Goal: Feedback & Contribution: Contribute content

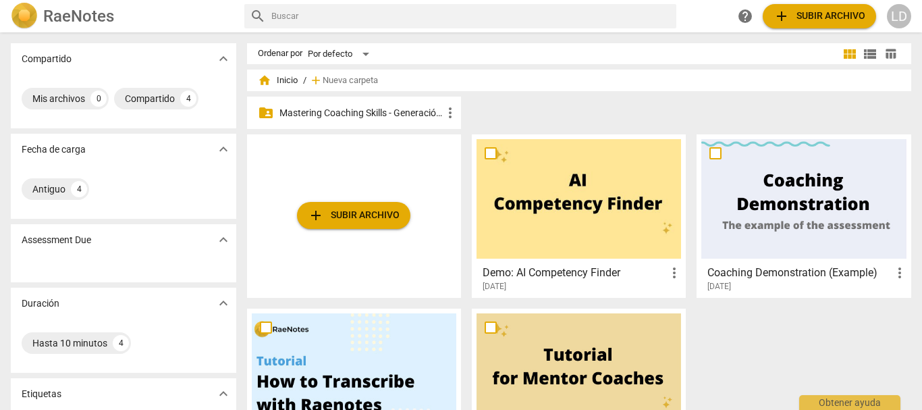
click at [352, 106] on p "Mastering Coaching Skills - Generación 31" at bounding box center [361, 113] width 163 height 14
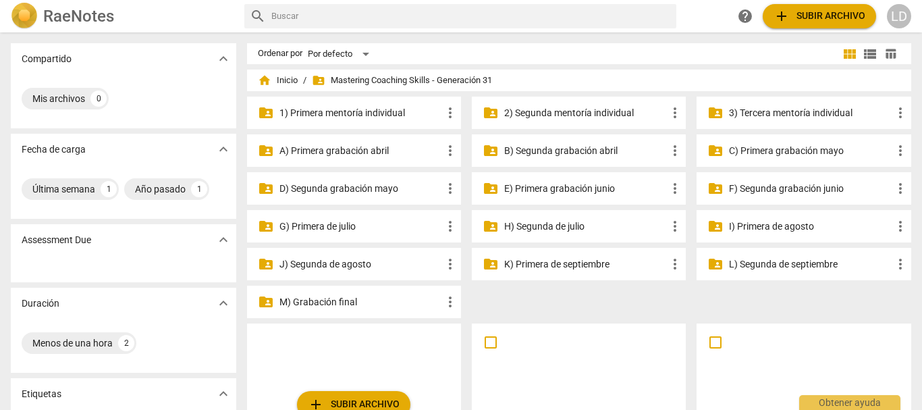
click at [748, 218] on div "folder_shared I) Primera [PERSON_NAME] more_vert" at bounding box center [804, 226] width 214 height 32
click at [739, 219] on p "I) Primera de agosto" at bounding box center [810, 226] width 163 height 14
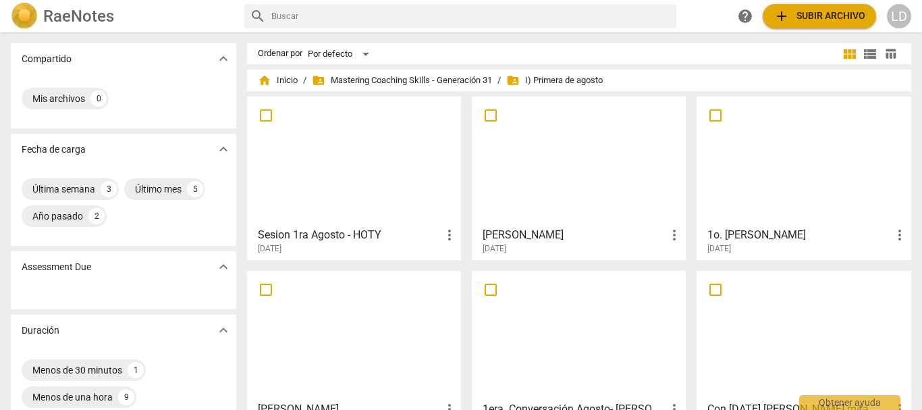
click at [515, 238] on h3 "[PERSON_NAME]" at bounding box center [575, 235] width 184 height 16
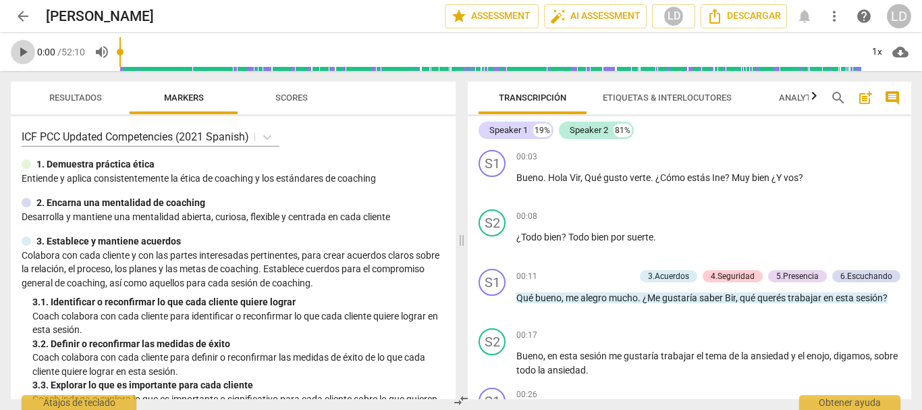
click at [25, 54] on span "play_arrow" at bounding box center [23, 52] width 16 height 16
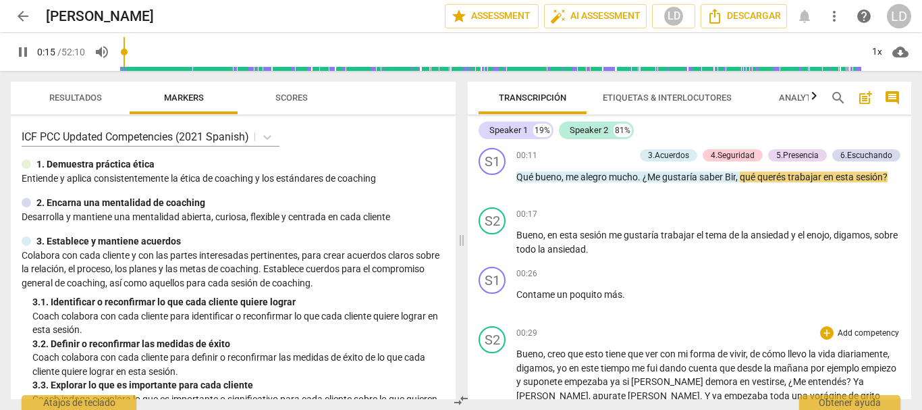
scroll to position [135, 0]
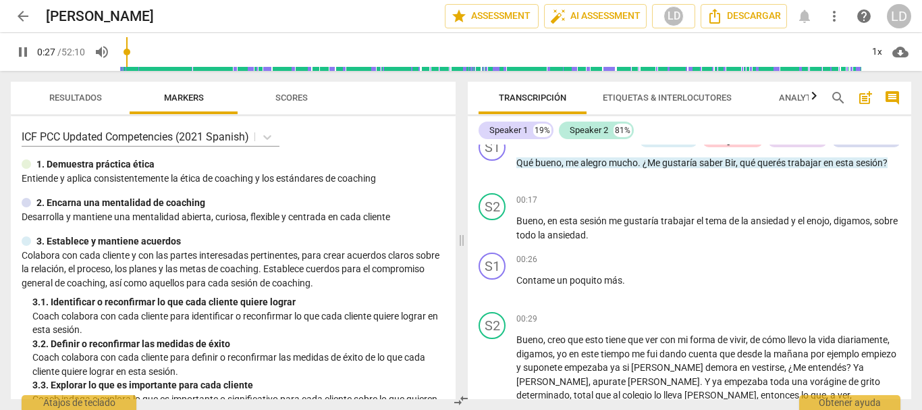
click at [16, 49] on span "pause" at bounding box center [23, 52] width 16 height 16
type input "28"
click at [856, 261] on p "Add competency" at bounding box center [869, 260] width 64 height 12
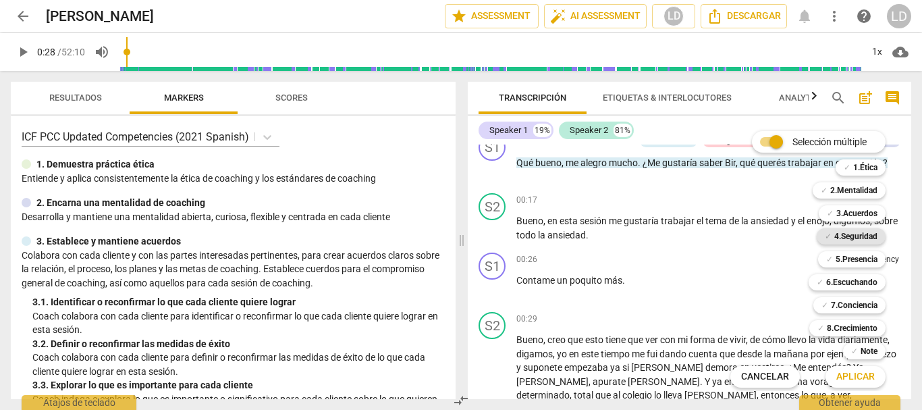
click at [860, 233] on b "4.Seguridad" at bounding box center [856, 236] width 43 height 16
click at [866, 207] on b "3.Acuerdos" at bounding box center [857, 213] width 41 height 16
click at [862, 376] on span "Aplicar" at bounding box center [856, 377] width 38 height 14
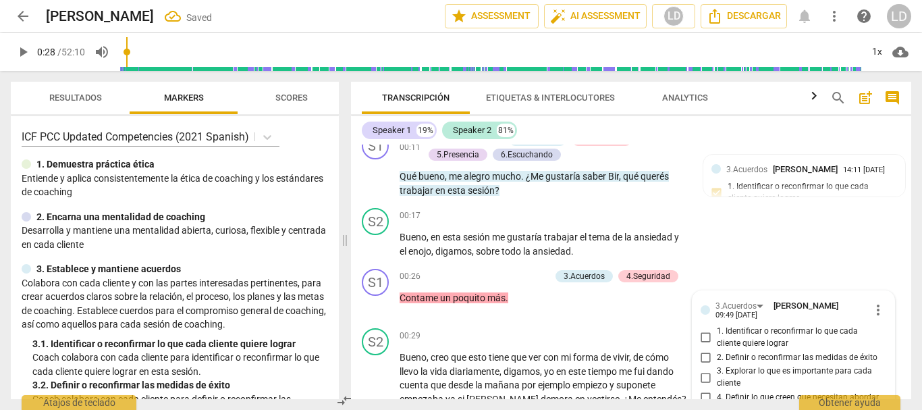
scroll to position [294, 0]
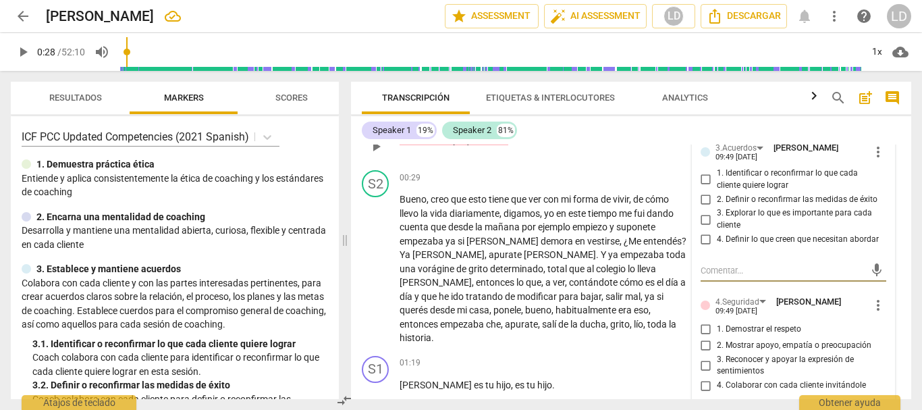
click at [705, 178] on input "1. Identificar o reconfirmar lo que cada cliente quiere lograr" at bounding box center [707, 180] width 22 height 16
checkbox input "true"
click at [757, 271] on textarea at bounding box center [783, 270] width 165 height 13
type textarea "I"
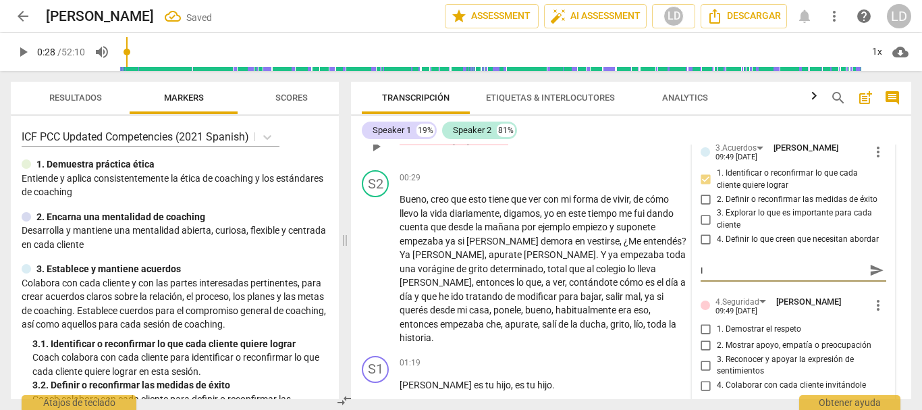
type textarea "In"
type textarea "Ind"
type textarea "Inda"
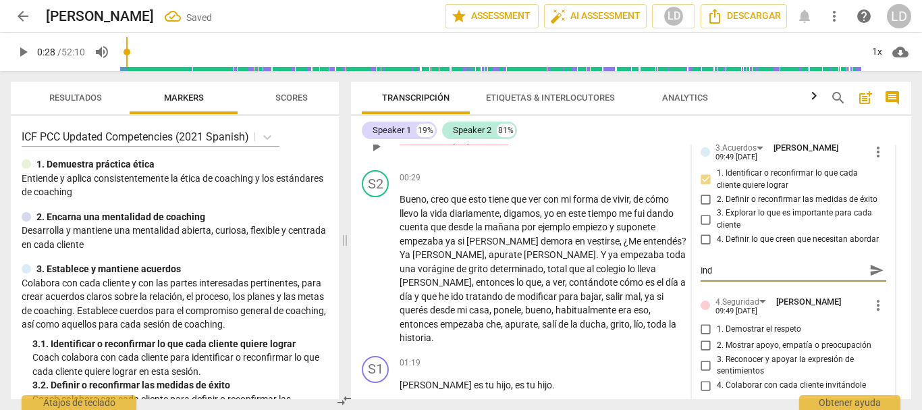
type textarea "Inda"
type textarea "Indag"
type textarea "Indaga"
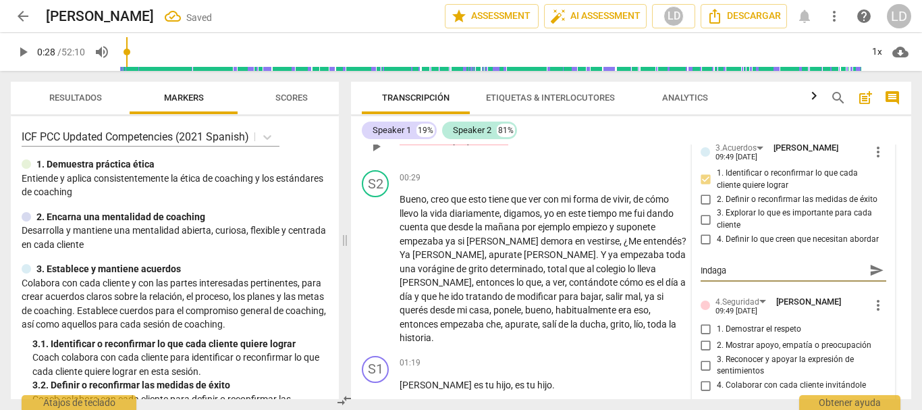
type textarea "Indaga"
type textarea "Indag"
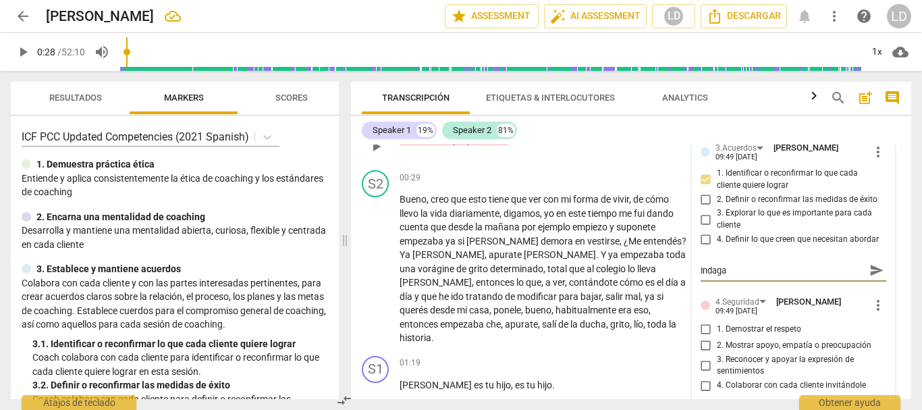
type textarea "Indag"
type textarea "Inda"
type textarea "Ind"
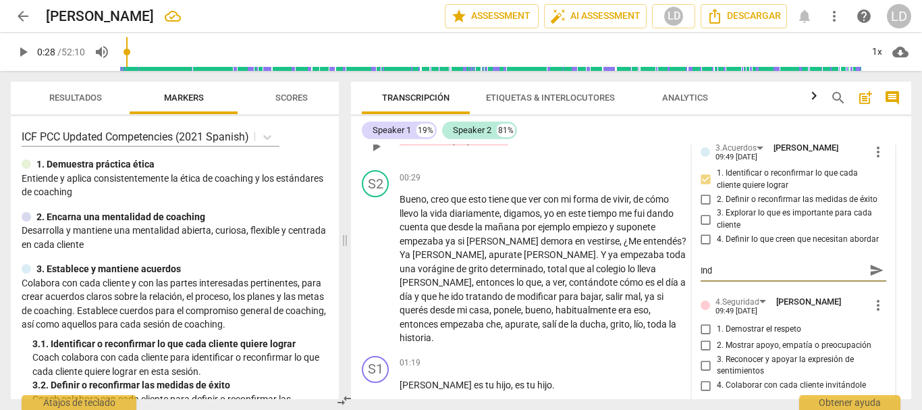
type textarea "In"
type textarea "I"
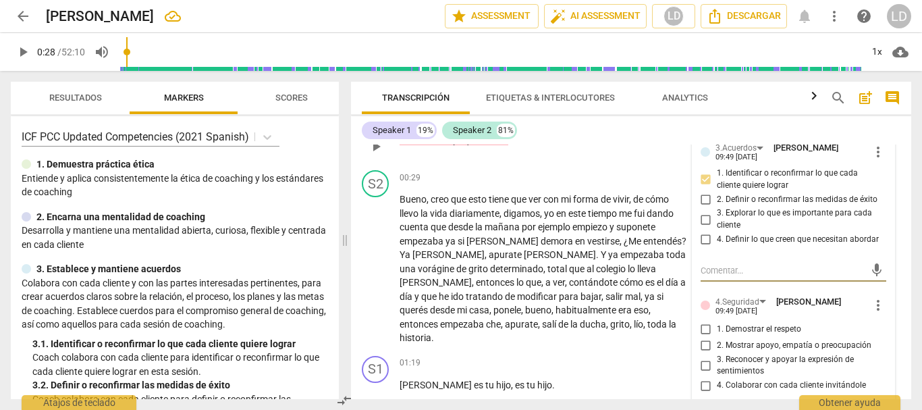
type textarea "I"
type textarea "In"
type textarea "Inv"
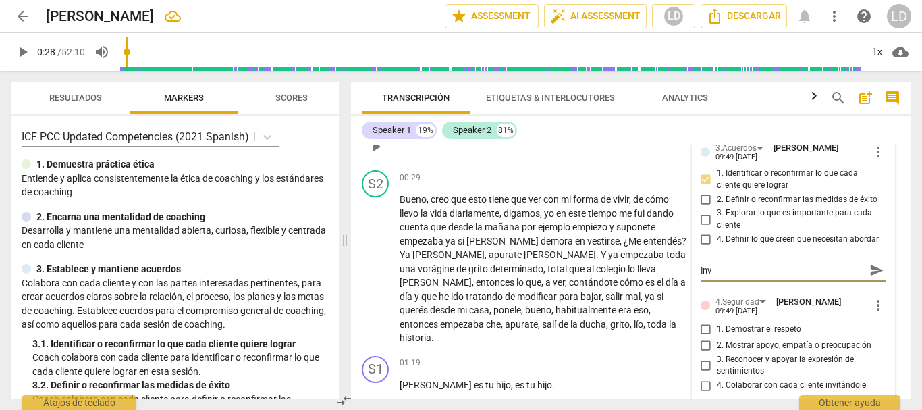
type textarea "Invi"
type textarea "Invit"
type textarea "Invita"
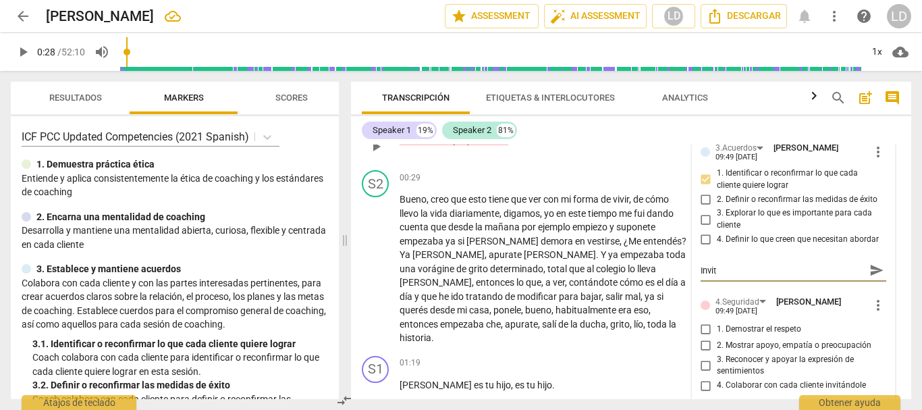
type textarea "Invita"
type textarea "Invita a"
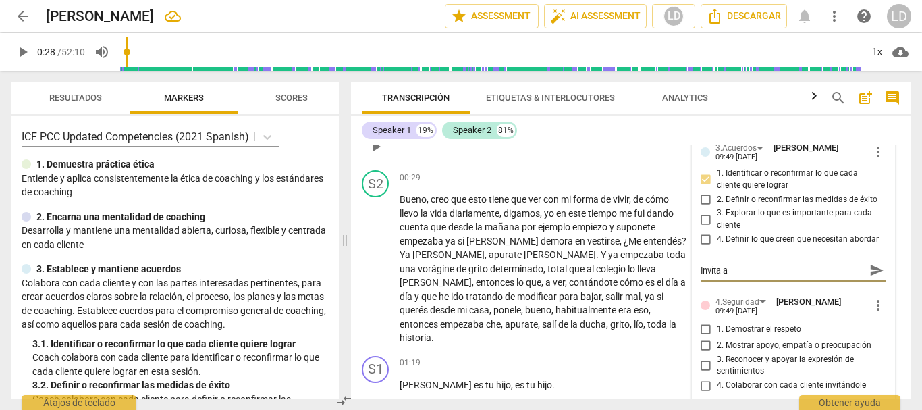
type textarea "Invita al"
type textarea "Invita al c"
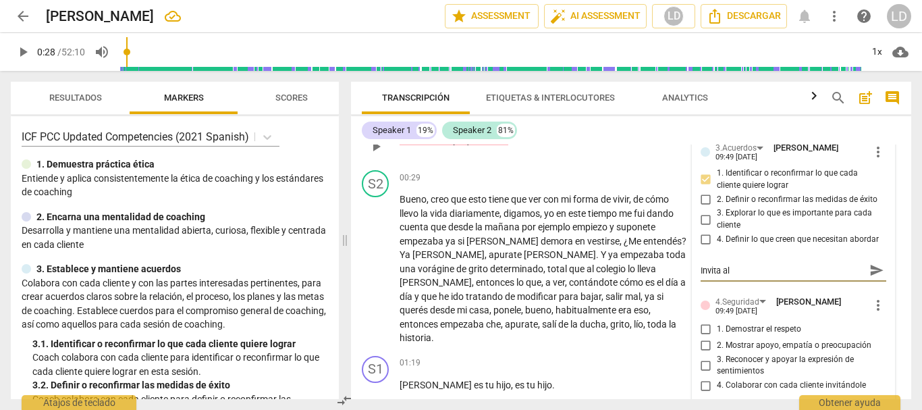
type textarea "Invita al c"
type textarea "Invita al cl"
type textarea "Invita al cli"
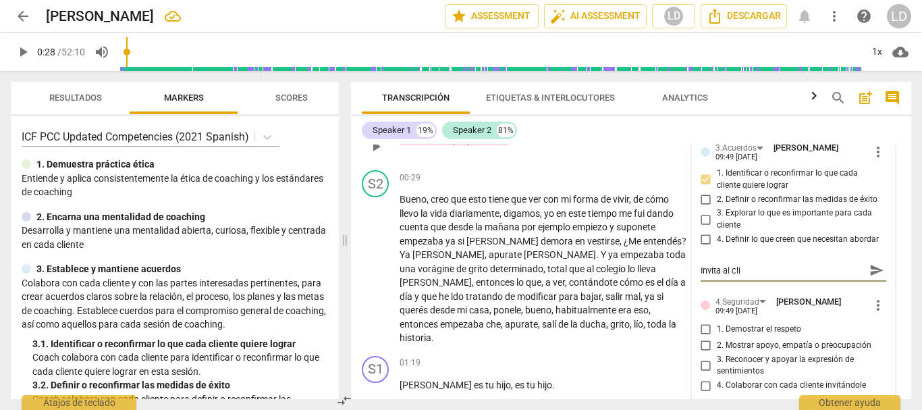
type textarea "Invita al clie"
type textarea "Invita al clien"
type textarea "Invita al client"
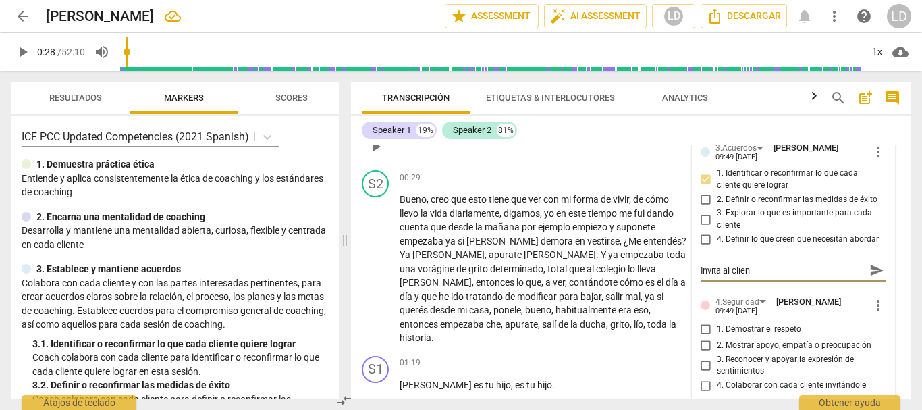
type textarea "Invita al client"
type textarea "Invita al cliente"
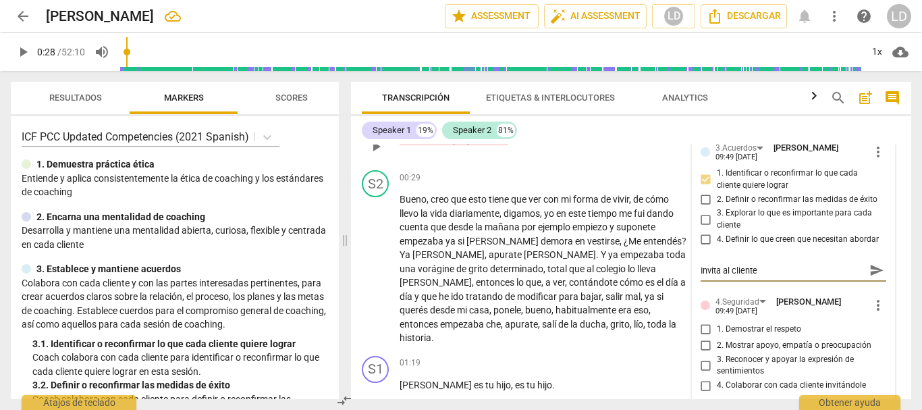
type textarea "Invita al cliente a"
type textarea "Invita al cliente a c"
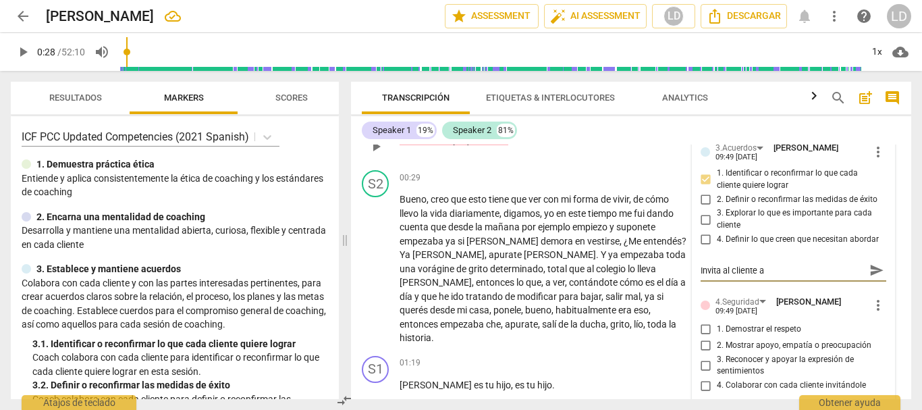
type textarea "Invita al cliente a c"
type textarea "Invita al cliente a co"
type textarea "Invita al cliente a con"
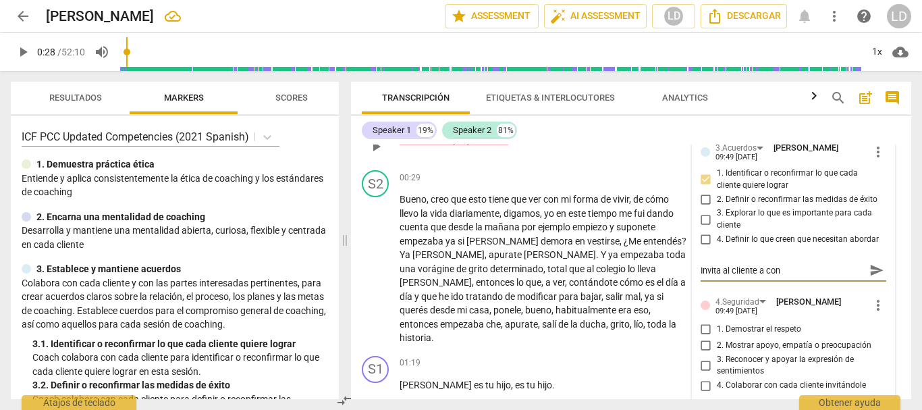
type textarea "Invita al cliente a cont"
type textarea "Invita al cliente a conta"
type textarea "Invita al cliente a contar"
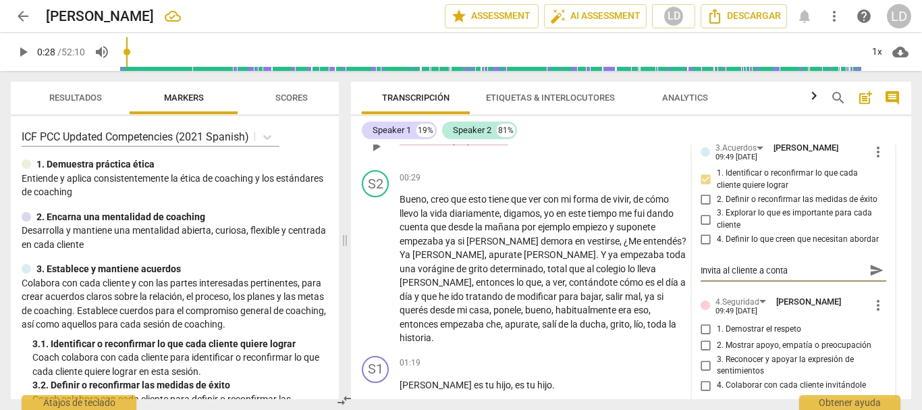
type textarea "Invita al cliente a contar"
type textarea "Invita al cliente a contar u"
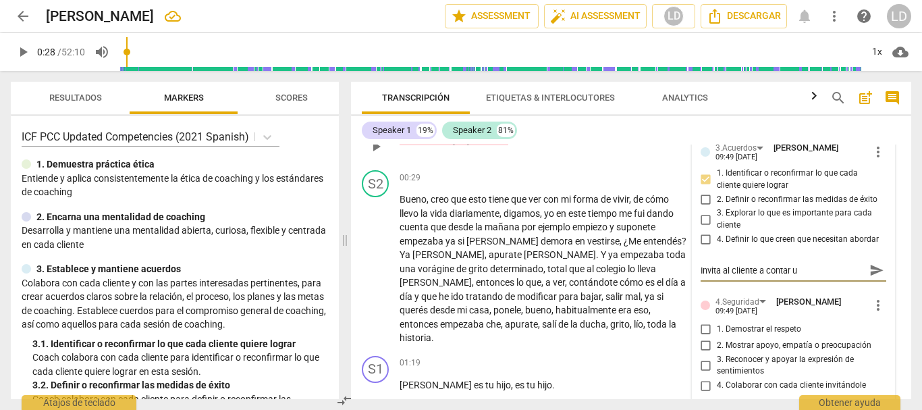
type textarea "Invita al cliente a contar un"
type textarea "Invita al cliente a contar un p"
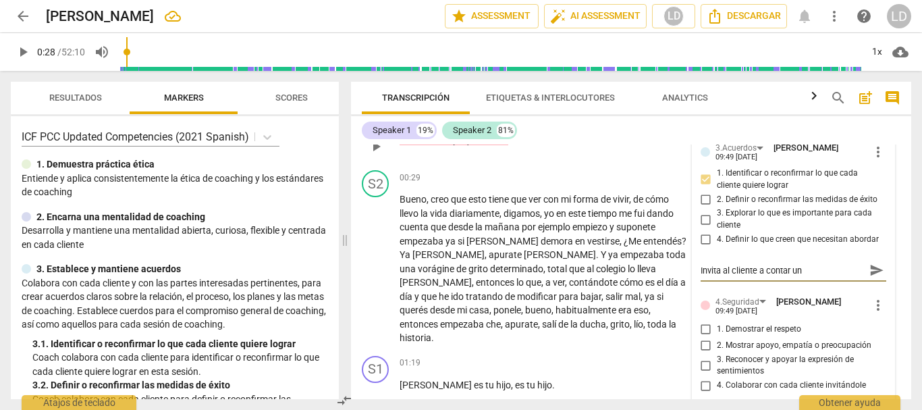
type textarea "Invita al cliente a contar un p"
type textarea "Invita al cliente a contar un po"
type textarea "Invita al cliente a contar un poc"
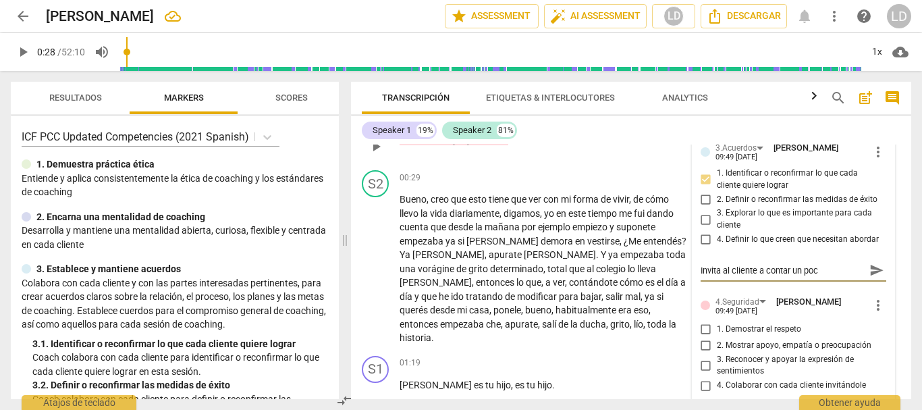
type textarea "Invita al cliente a contar un poco"
type textarea "Invita al cliente a contar un poco m"
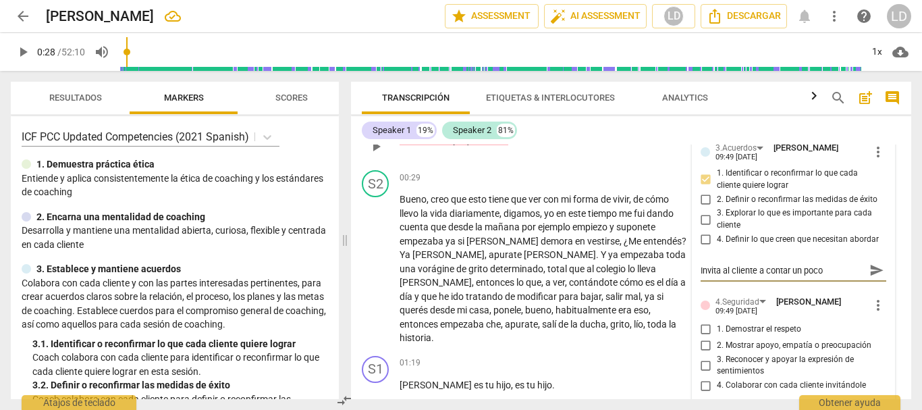
type textarea "Invita al cliente a contar un poco m"
type textarea "Invita al cliente a contar un poco má"
type textarea "Invita al cliente a contar un poco más"
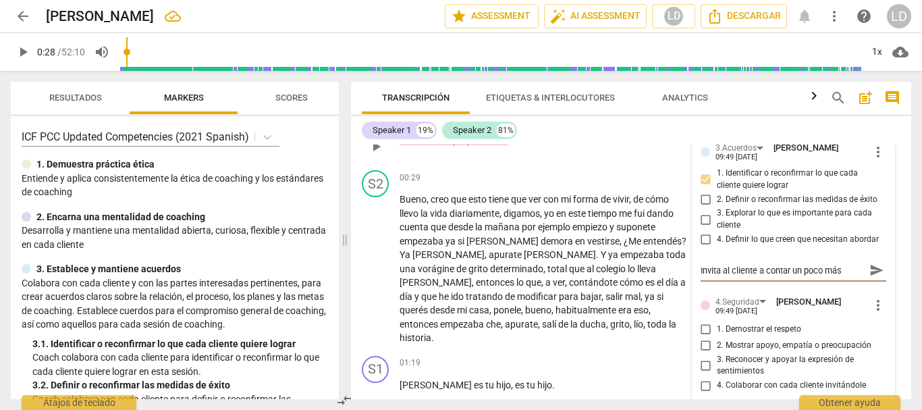
type textarea "Invita al cliente a contar un poco más"
type textarea "Invita al cliente a contar un poco más s"
type textarea "Invita al cliente a contar un poco más so"
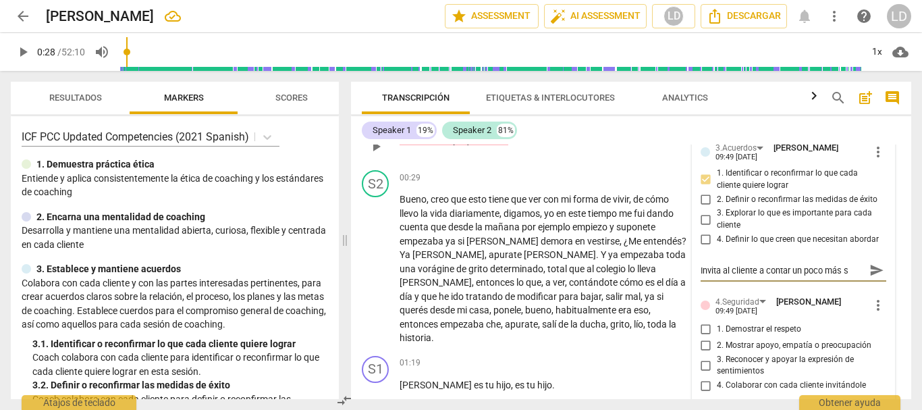
type textarea "Invita al cliente a contar un poco más so"
type textarea "Invita al cliente a contar un poco más sob"
type textarea "Invita al cliente a contar un poco más sobr"
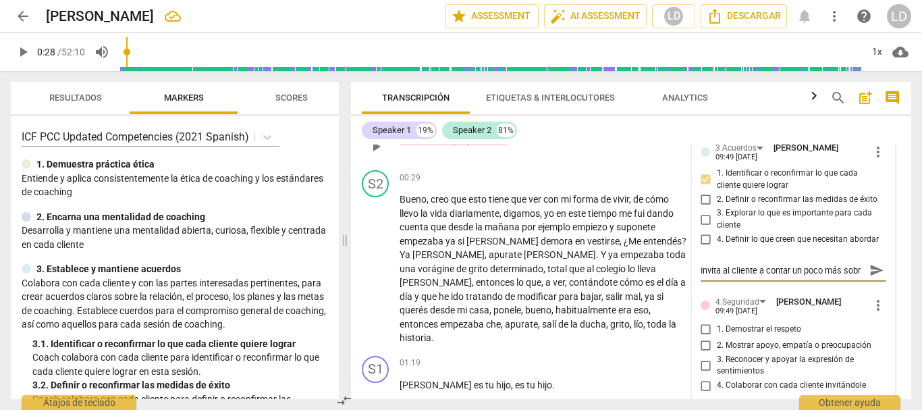
scroll to position [11, 0]
type textarea "Invita al cliente a contar un poco más sobre"
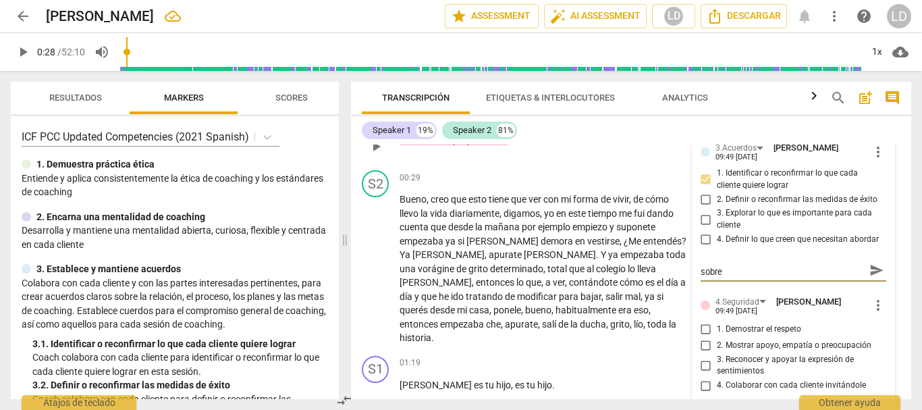
type textarea "Invita al cliente a contar un poco más sobre a"
type textarea "Invita al cliente a contar un poco más sobre a q"
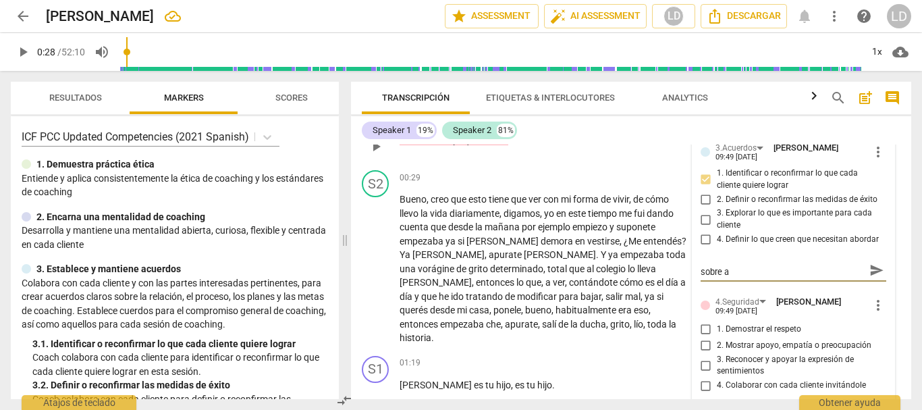
type textarea "Invita al cliente a contar un poco más sobre a q"
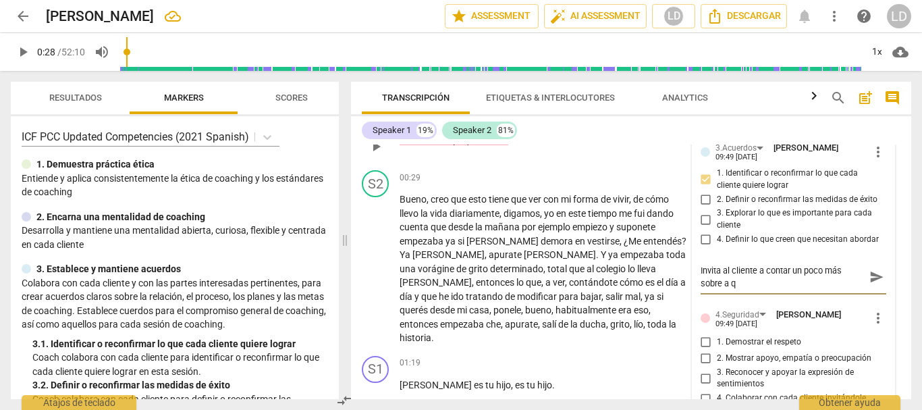
type textarea "Invita al cliente a contar un poco más sobre a qu"
type textarea "Invita al cliente a contar un poco más sobre a que"
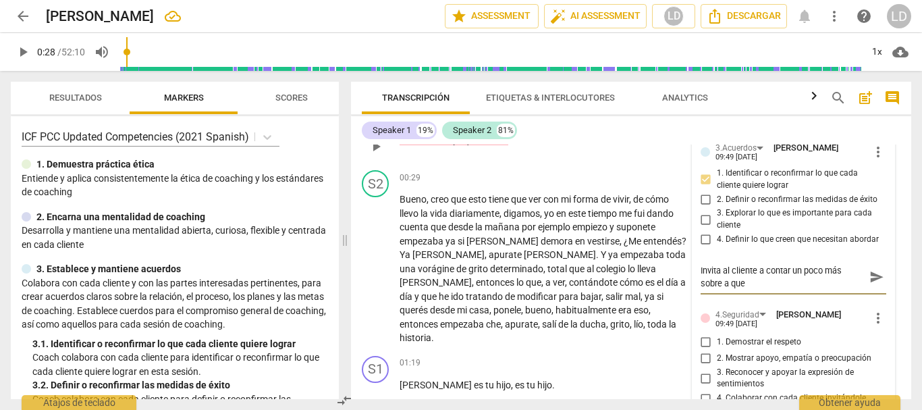
type textarea "Invita al cliente a contar un poco más sobre a que"
type textarea "Invita al cliente a contar un poco más sobre a que s"
type textarea "Invita al cliente a contar un poco más sobre a que se"
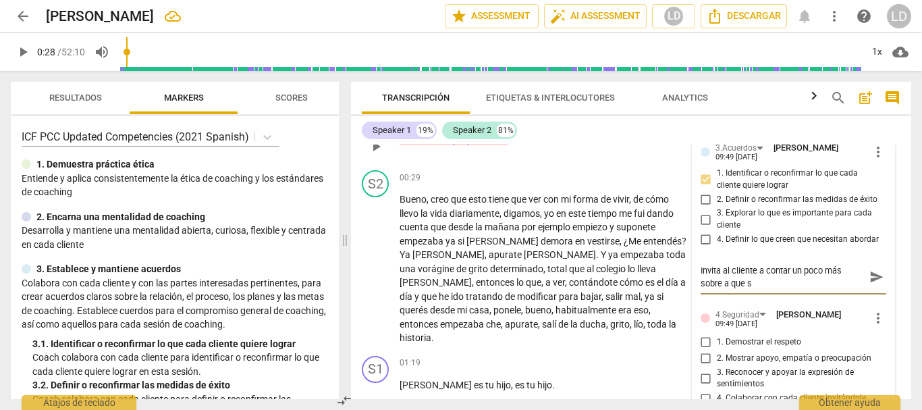
type textarea "Invita al cliente a contar un poco más sobre a que se"
type textarea "Invita al cliente a contar un poco más sobre a que se r"
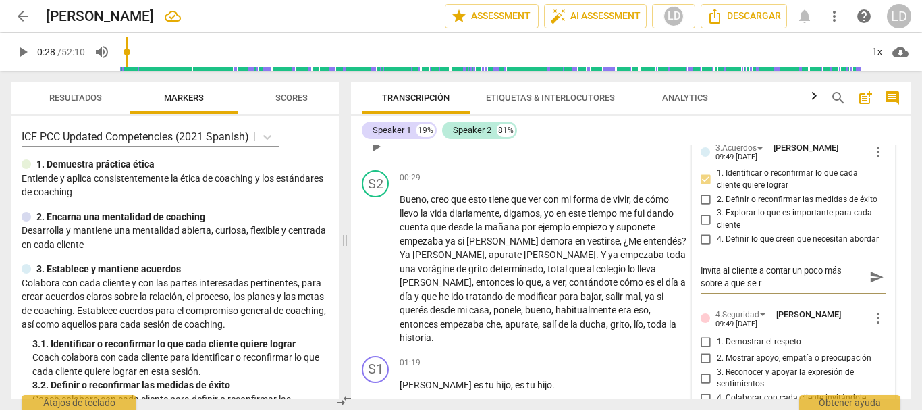
type textarea "Invita al cliente a contar un poco más sobre a que se re"
type textarea "Invita al cliente a contar un poco más sobre a que se ref"
type textarea "Invita al cliente a contar un poco más sobre a que se refi"
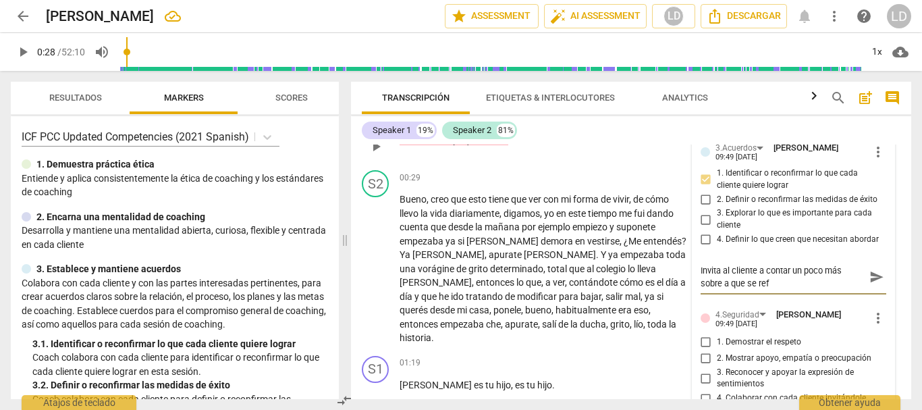
type textarea "Invita al cliente a contar un poco más sobre a que se refi"
type textarea "Invita al cliente a contar un poco más sobre a que se refie"
type textarea "Invita al cliente a contar un poco más sobre a que se refier"
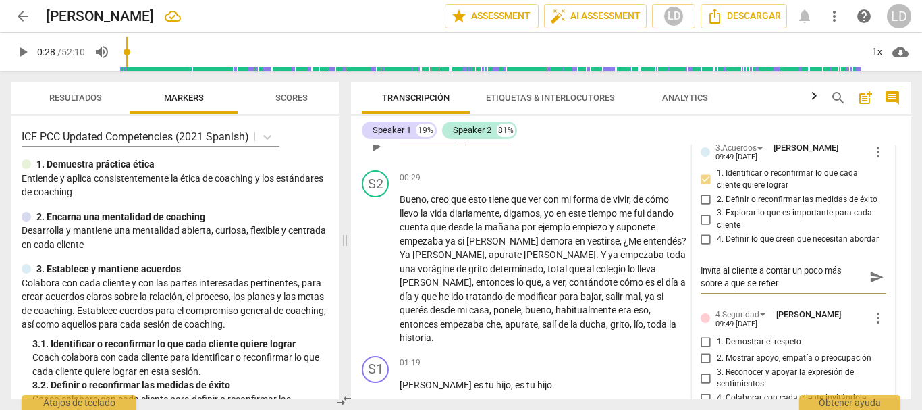
type textarea "Invita al cliente a contar un poco más sobre a que se refiere"
type textarea "Invita al cliente a contar un poco más sobre a que se refiere c"
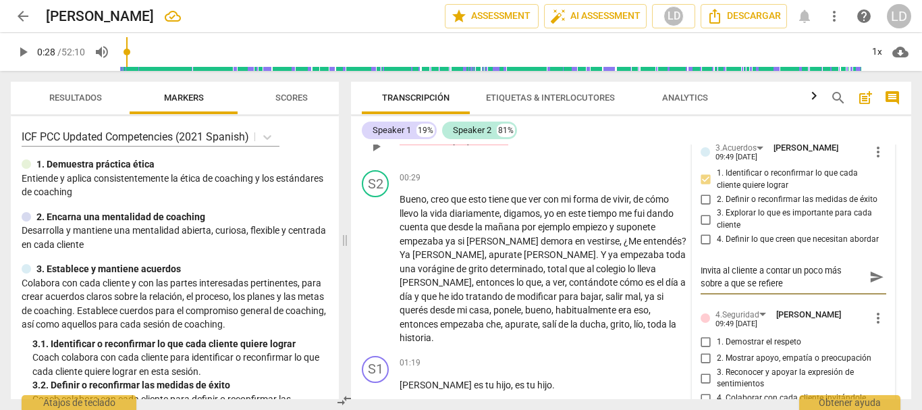
type textarea "Invita al cliente a contar un poco más sobre a que se refiere c"
type textarea "Invita al cliente a contar un poco más sobre a que se refiere co"
type textarea "Invita al cliente a contar un poco más sobre a que se refiere con"
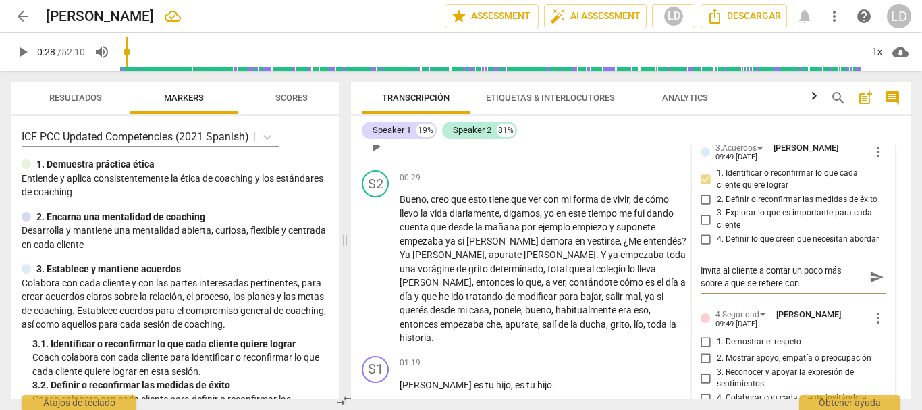
type textarea "Invita al cliente a contar un poco más sobre a que se refiere con"
type textarea "Invita al cliente a contar un poco más sobre a que se refiere con a"
type textarea "Invita al cliente a contar un poco más sobre a que se refiere con an"
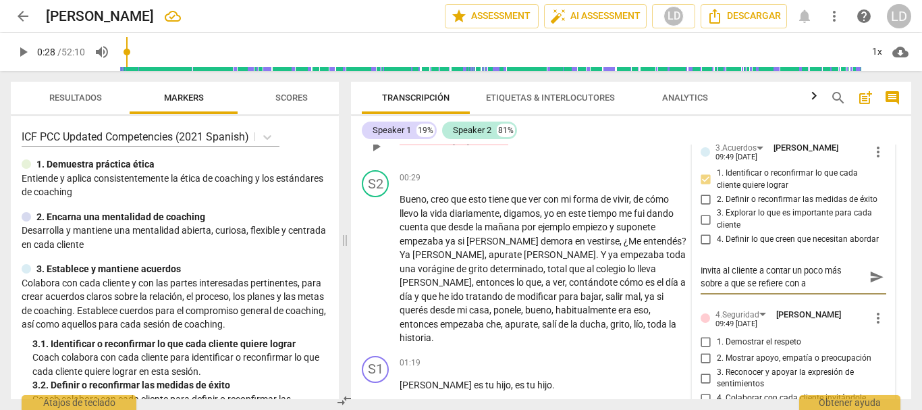
type textarea "Invita al cliente a contar un poco más sobre a que se refiere con an"
type textarea "Invita al cliente a contar un poco más sobre a que se refiere con and"
type textarea "Invita al cliente a contar un poco más sobre a que se refiere con an"
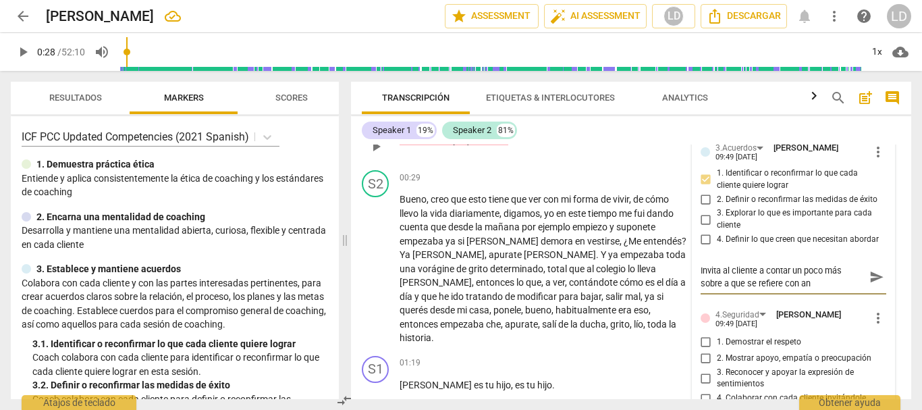
type textarea "Invita al cliente a contar un poco más sobre a que se refiere con ans"
type textarea "Invita al cliente a contar un poco más sobre a que se refiere con [PERSON_NAME]"
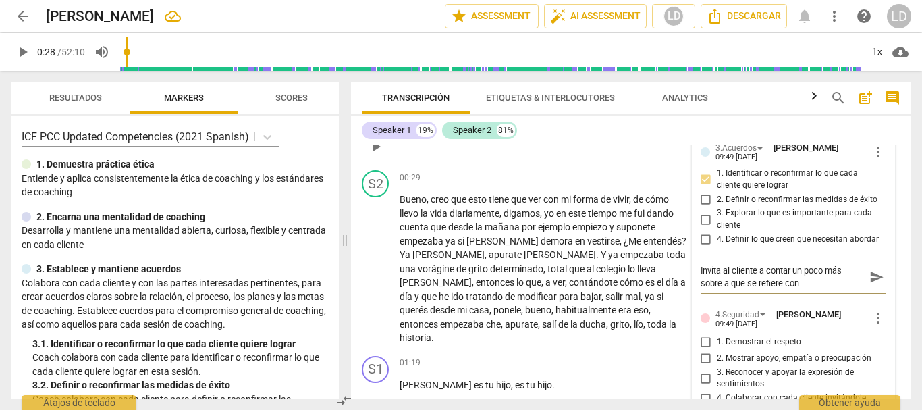
type textarea "Invita al cliente a contar un poco más sobre a que se refiere con [PERSON_NAME]"
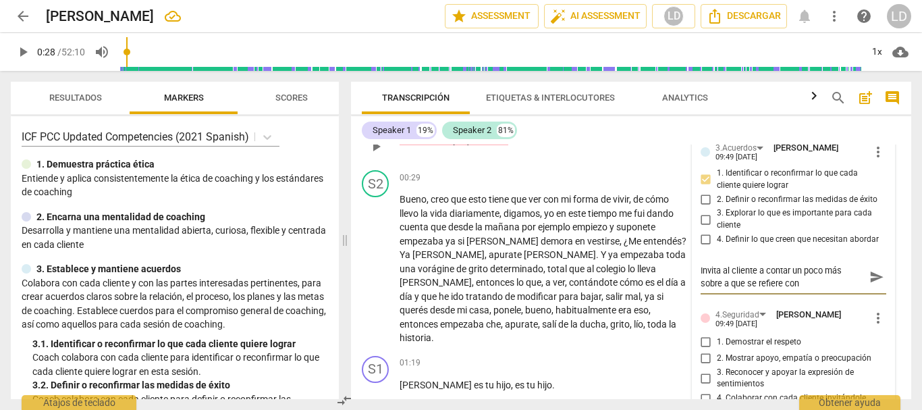
type textarea "Invita al cliente a contar un poco más sobre a que se refiere con ansiedad"
type textarea "Invita al cliente a contar un poco más sobre a que se refiere con [PERSON_NAME]…"
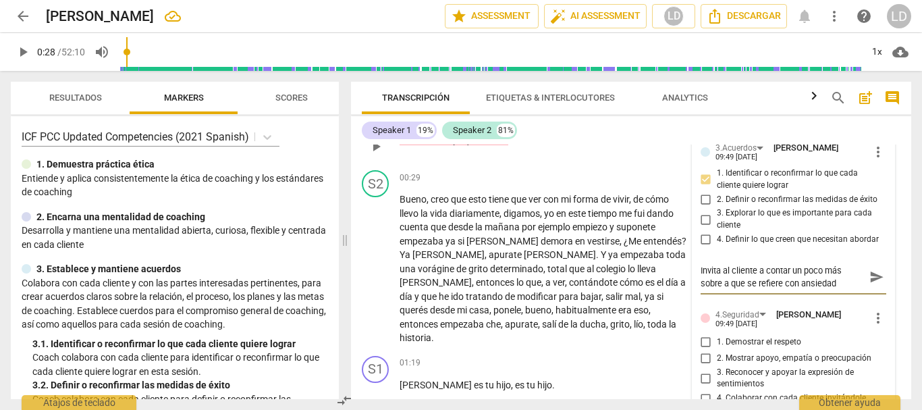
type textarea "Invita al cliente a contar un poco más sobre a que se refiere con [PERSON_NAME]…"
type textarea "Invita al cliente a contar un poco más sobre a que se refiere con ansiedad y e"
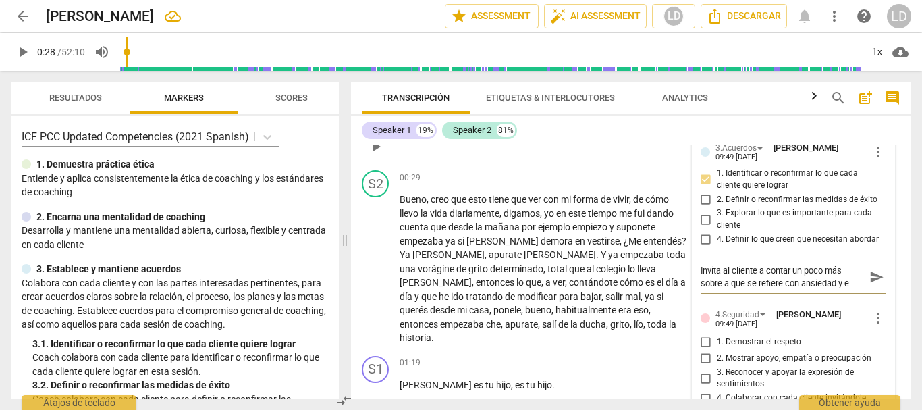
type textarea "Invita al cliente a contar un poco más sobre a que se refiere con ansiedad y en"
type textarea "Invita al cliente a contar un poco más sobre a que se refiere con ansiedad y [P…"
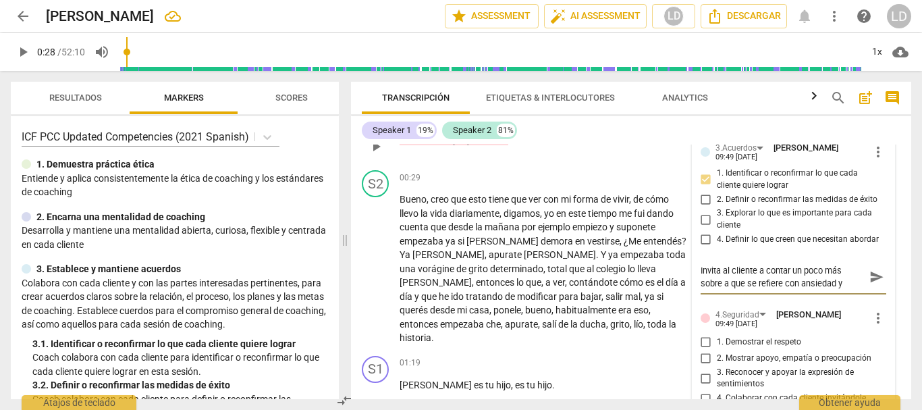
type textarea "Invita al cliente a contar un poco más sobre a que se refiere con ansiedad y [P…"
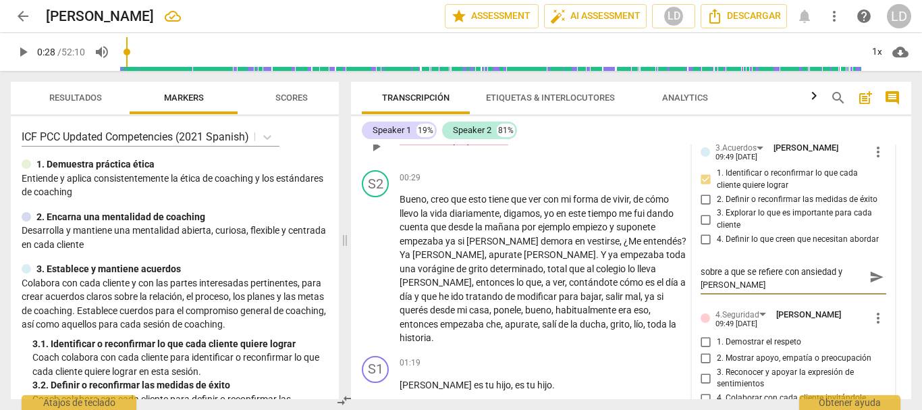
type textarea "Invita al cliente a contar un poco más sobre a que se refiere con ansiedad y [P…"
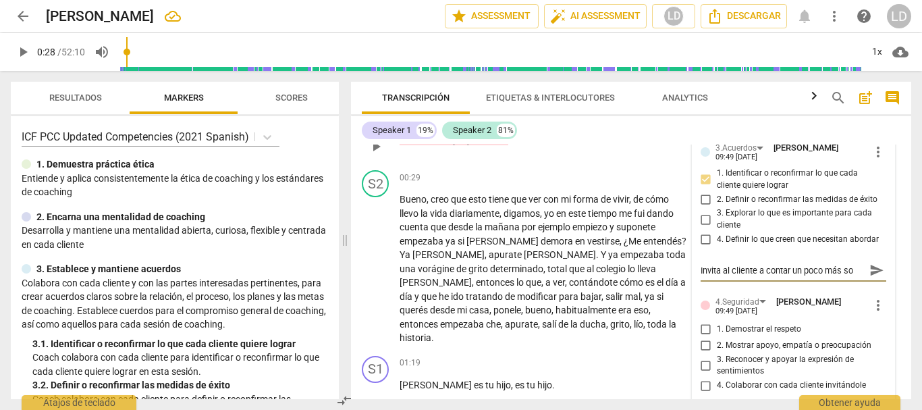
scroll to position [0, 0]
click at [876, 272] on span "send" at bounding box center [877, 270] width 15 height 15
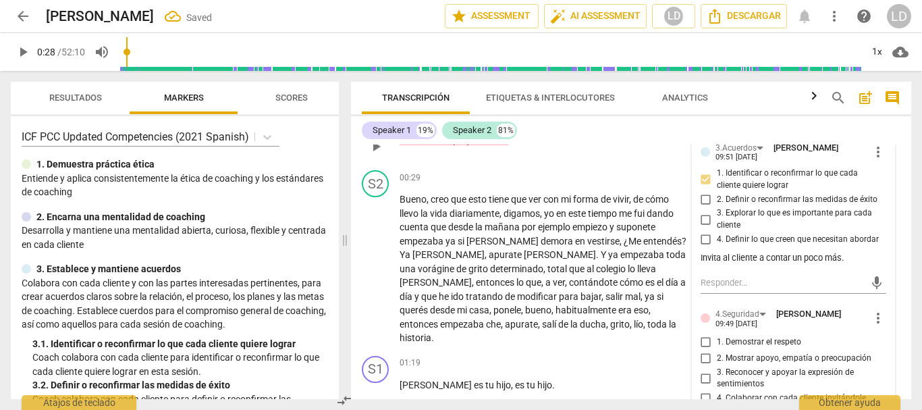
click at [703, 344] on input "1. Demostrar el respeto" at bounding box center [707, 342] width 22 height 16
drag, startPoint x: 701, startPoint y: 362, endPoint x: 768, endPoint y: 361, distance: 67.5
click at [702, 362] on input "2. Mostrar apoyo, empatía o preocupación" at bounding box center [707, 358] width 22 height 16
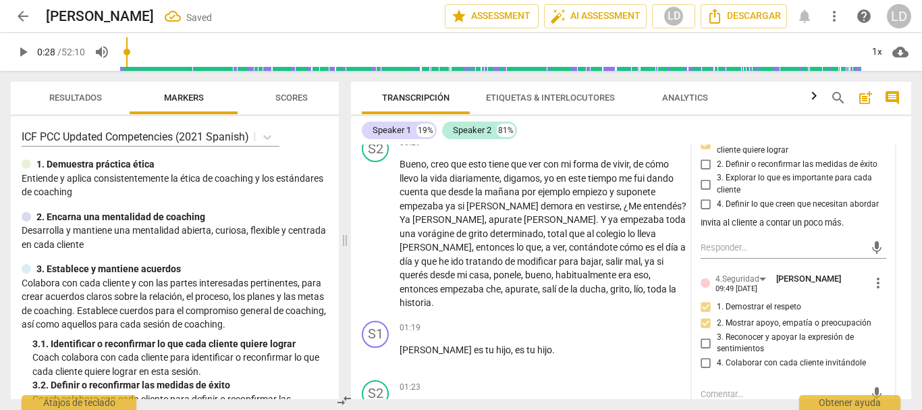
scroll to position [362, 0]
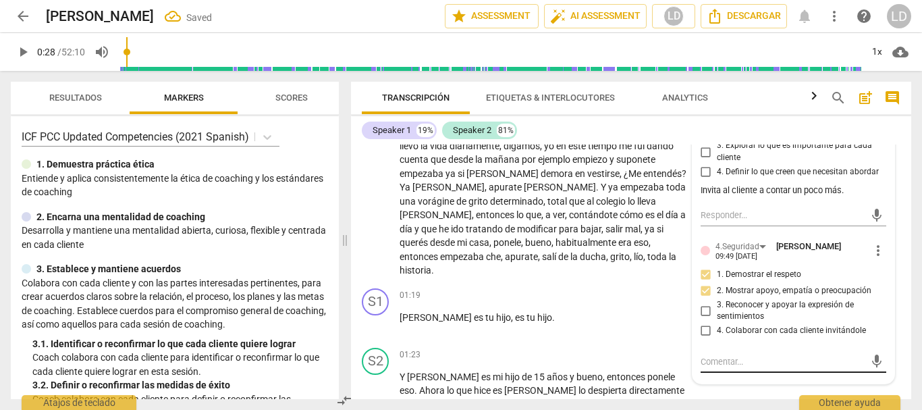
click at [750, 366] on textarea at bounding box center [783, 361] width 165 height 13
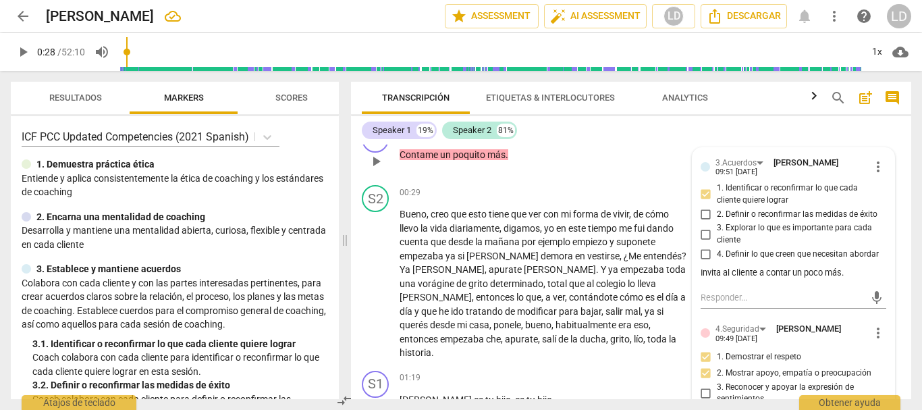
scroll to position [159, 0]
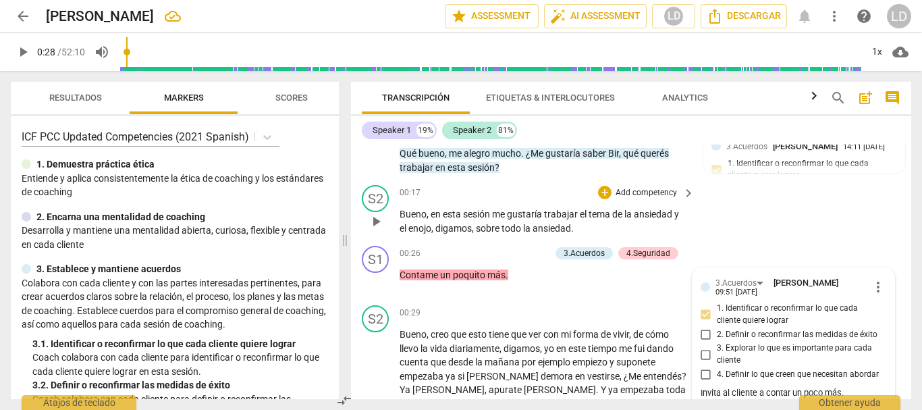
click at [870, 230] on div "S2 play_arrow pause 00:17 + Add competency keyboard_arrow_right Bueno , en esta…" at bounding box center [631, 210] width 560 height 61
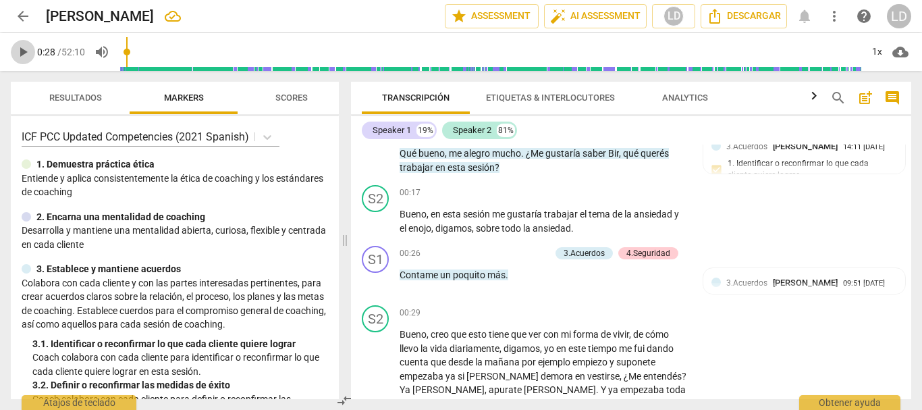
click at [17, 48] on span "play_arrow" at bounding box center [23, 52] width 16 height 16
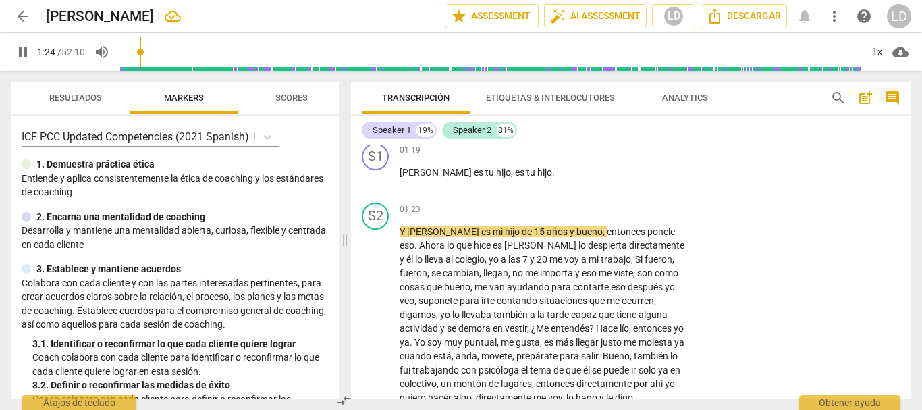
scroll to position [440, 0]
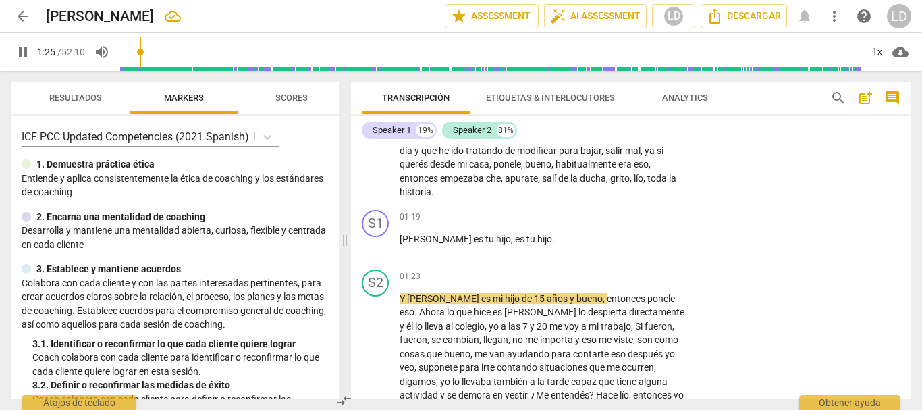
click at [14, 50] on span "pause" at bounding box center [23, 52] width 24 height 16
